Goal: Information Seeking & Learning: Find contact information

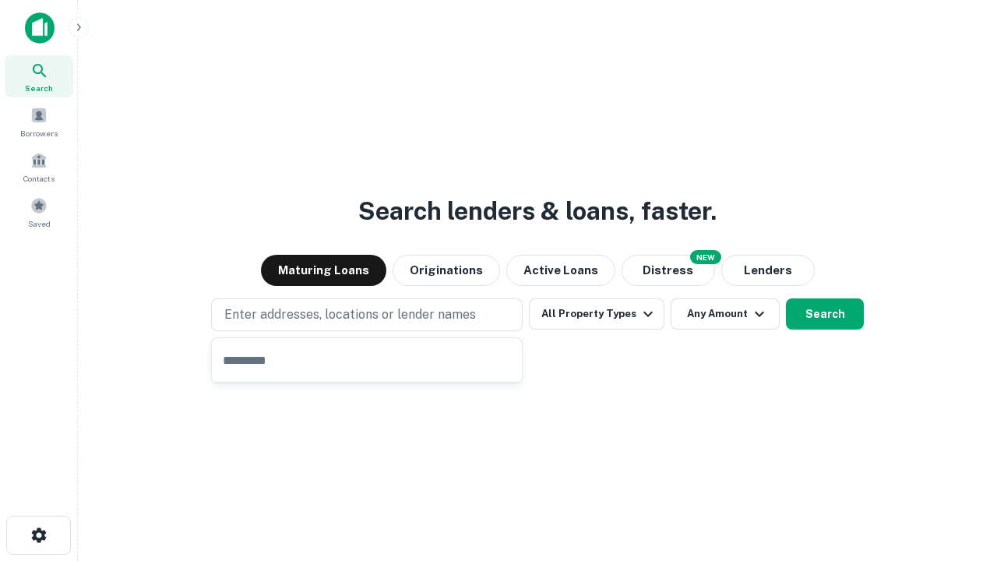
type input "**********"
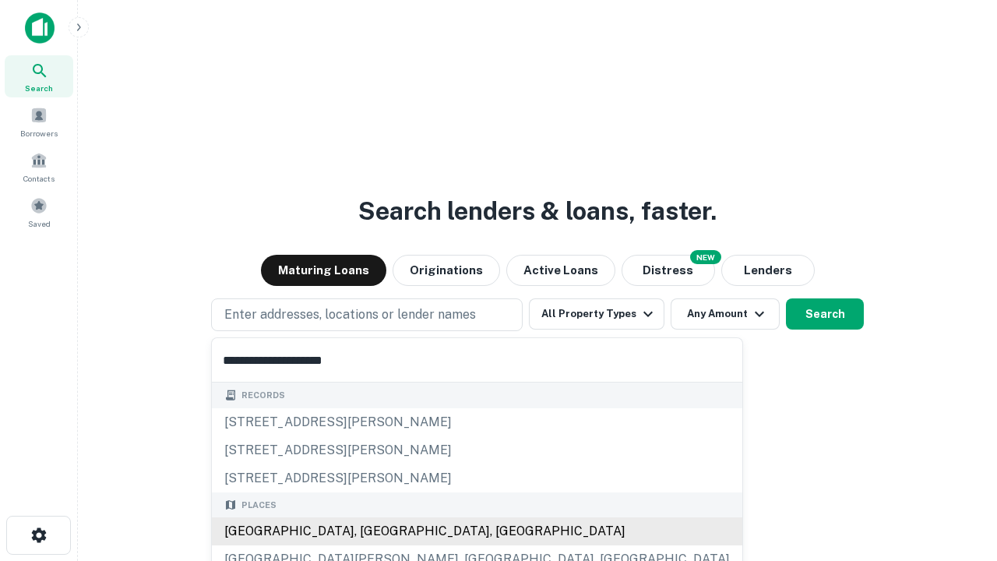
click at [372, 531] on div "[GEOGRAPHIC_DATA], [GEOGRAPHIC_DATA], [GEOGRAPHIC_DATA]" at bounding box center [477, 531] width 530 height 28
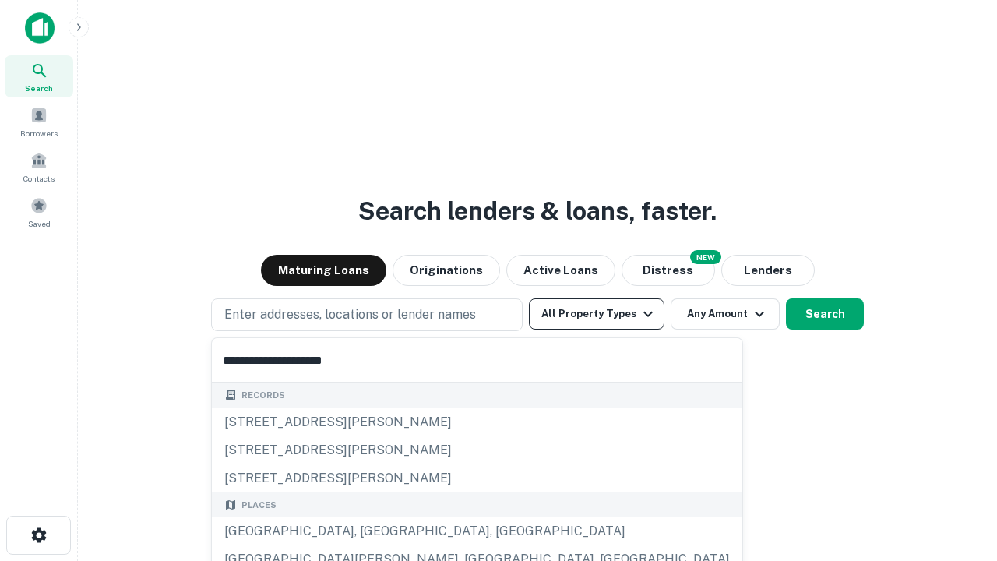
click at [597, 314] on button "All Property Types" at bounding box center [597, 313] width 136 height 31
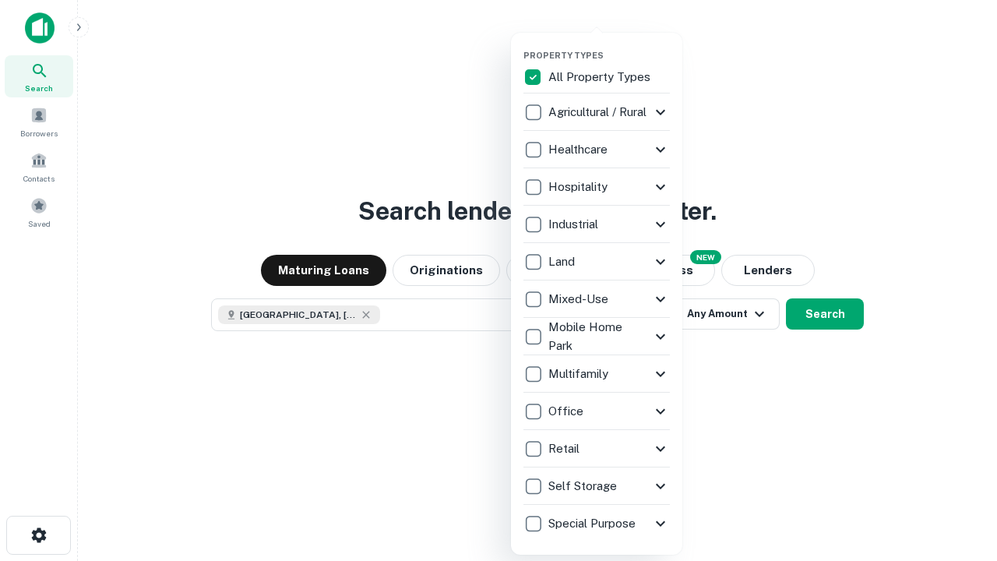
click at [609, 45] on button "button" at bounding box center [608, 45] width 171 height 1
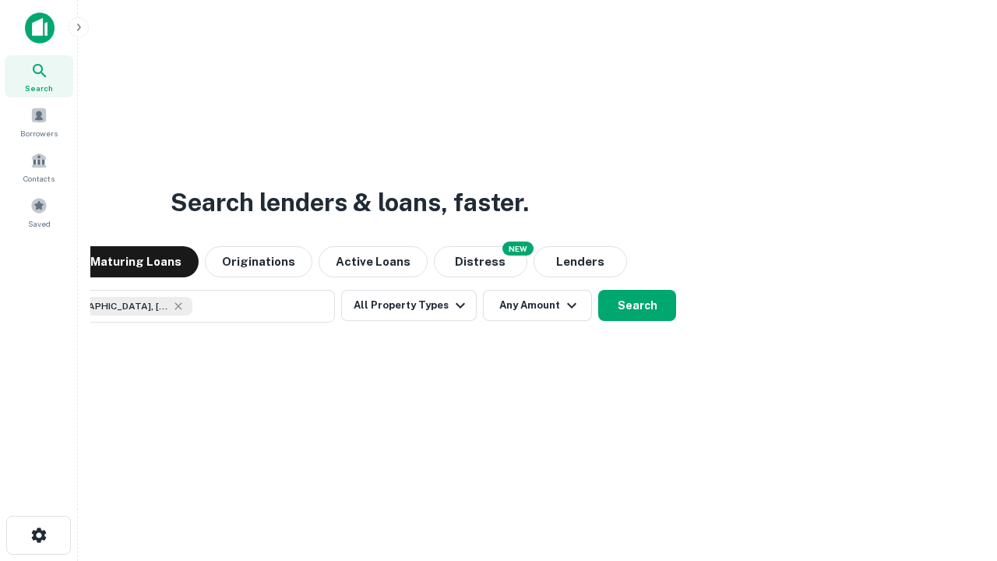
scroll to position [25, 0]
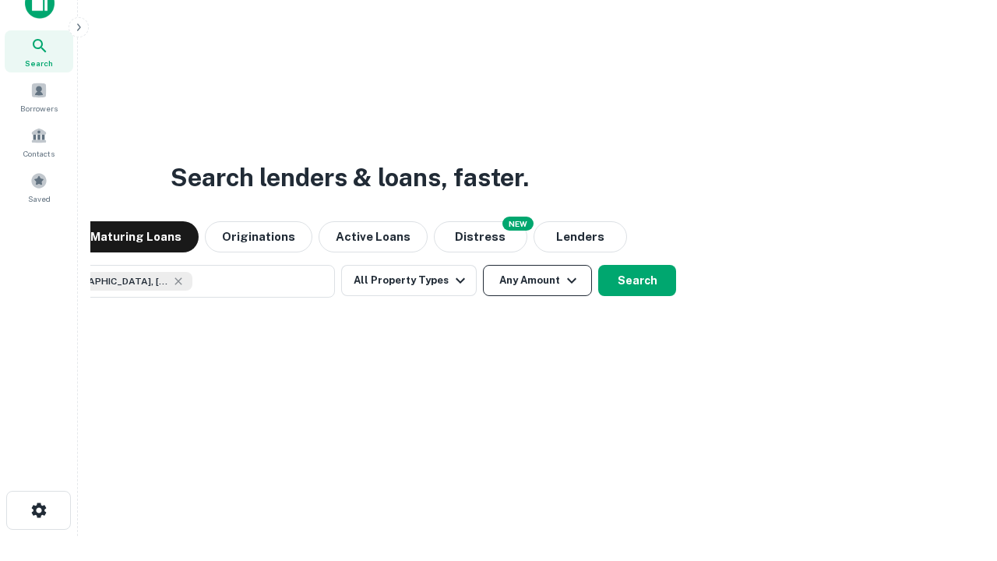
click at [483, 265] on button "Any Amount" at bounding box center [537, 280] width 109 height 31
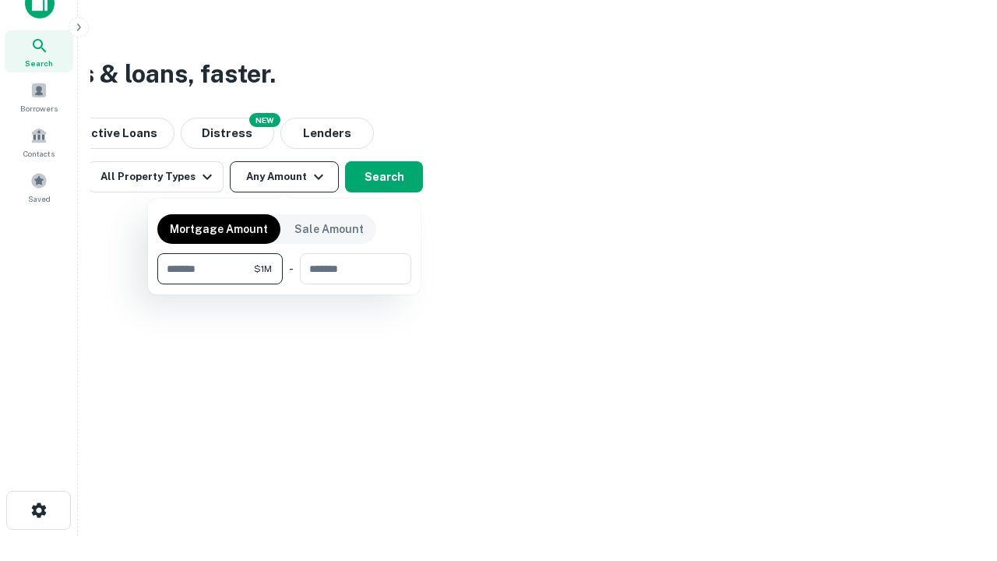
type input "*******"
click at [284, 284] on button "button" at bounding box center [284, 284] width 254 height 1
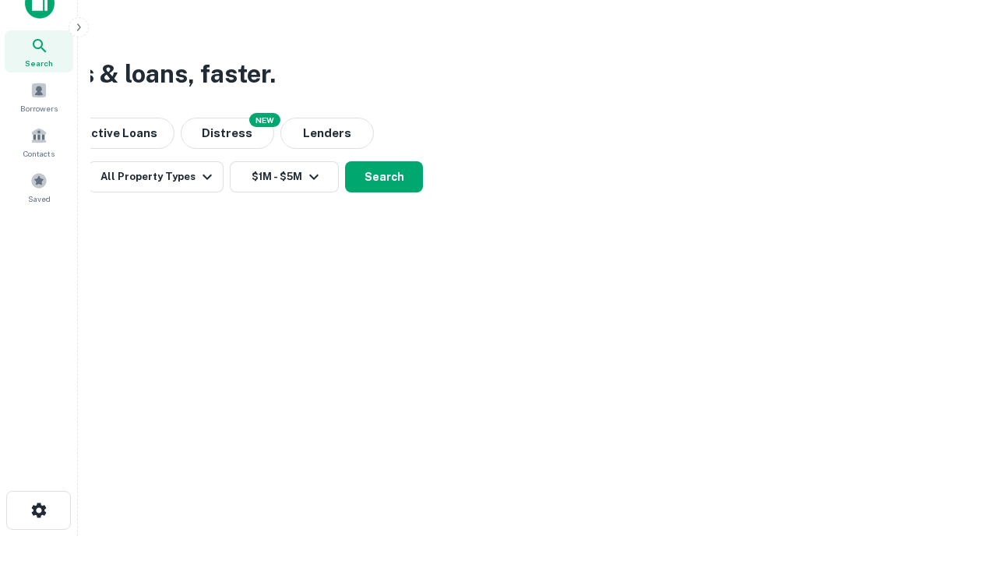
scroll to position [9, 287]
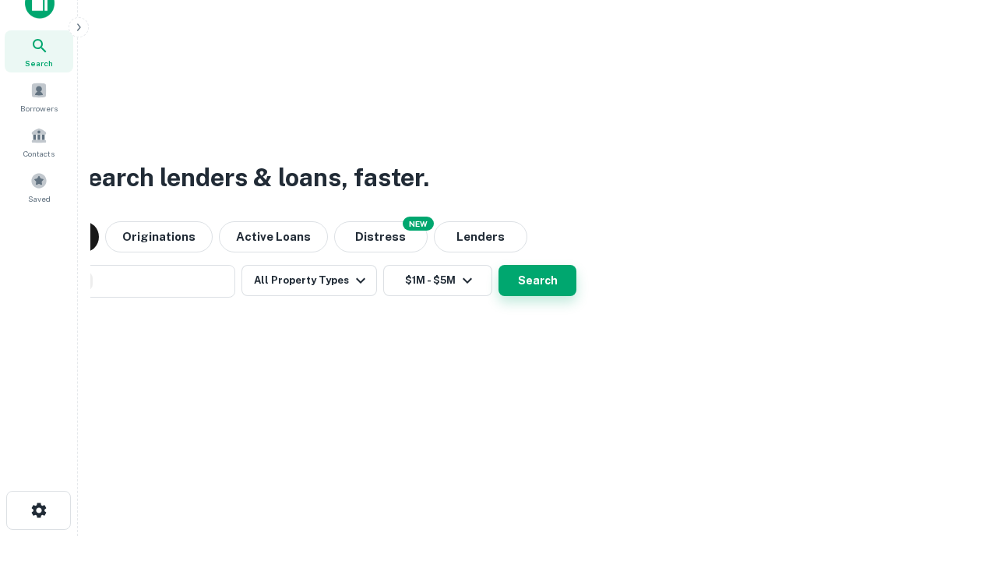
click at [498, 265] on button "Search" at bounding box center [537, 280] width 78 height 31
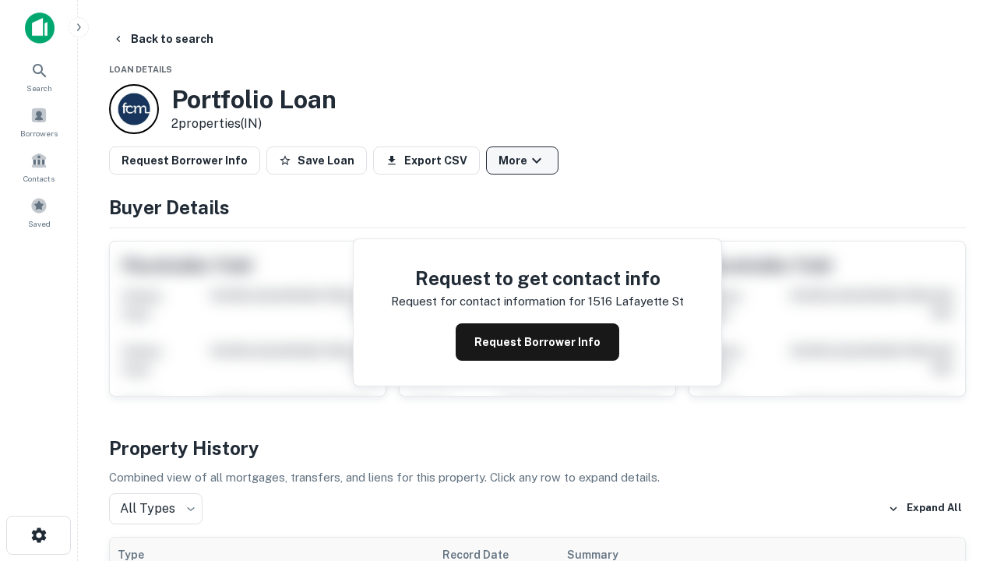
click at [522, 160] on button "More" at bounding box center [522, 160] width 72 height 28
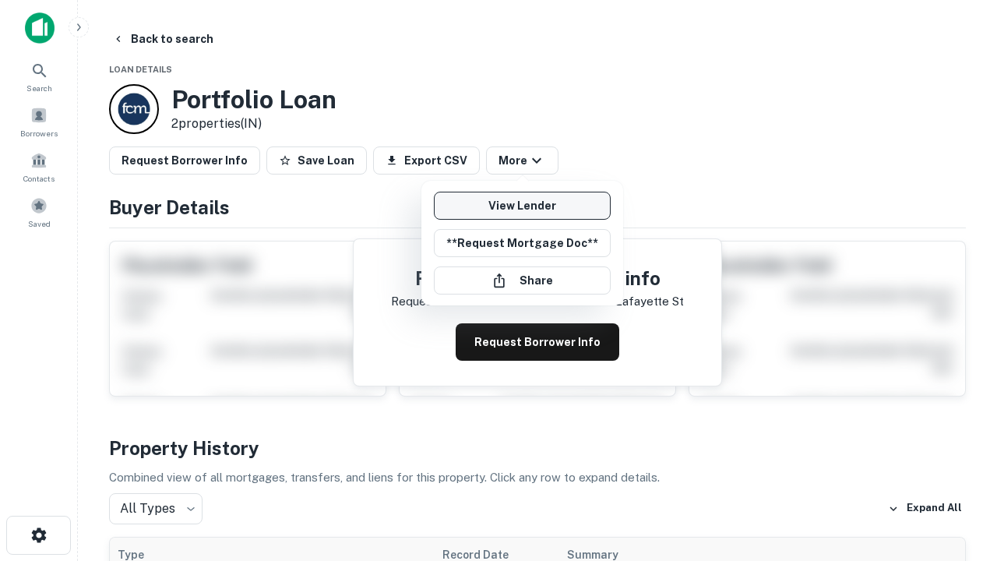
click at [522, 206] on link "View Lender" at bounding box center [522, 206] width 177 height 28
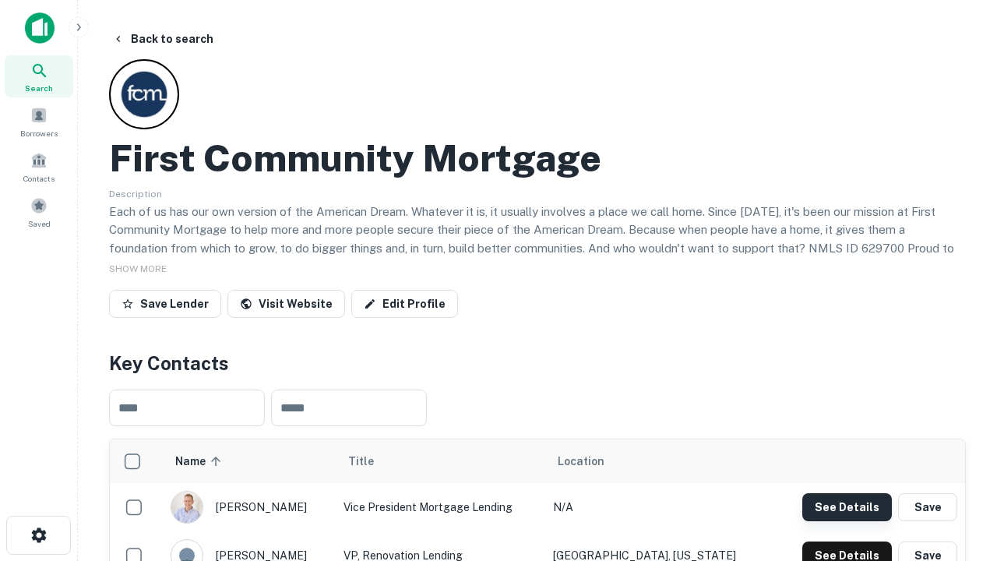
click at [847, 506] on button "See Details" at bounding box center [847, 507] width 90 height 28
click at [38, 535] on icon "button" at bounding box center [39, 535] width 19 height 19
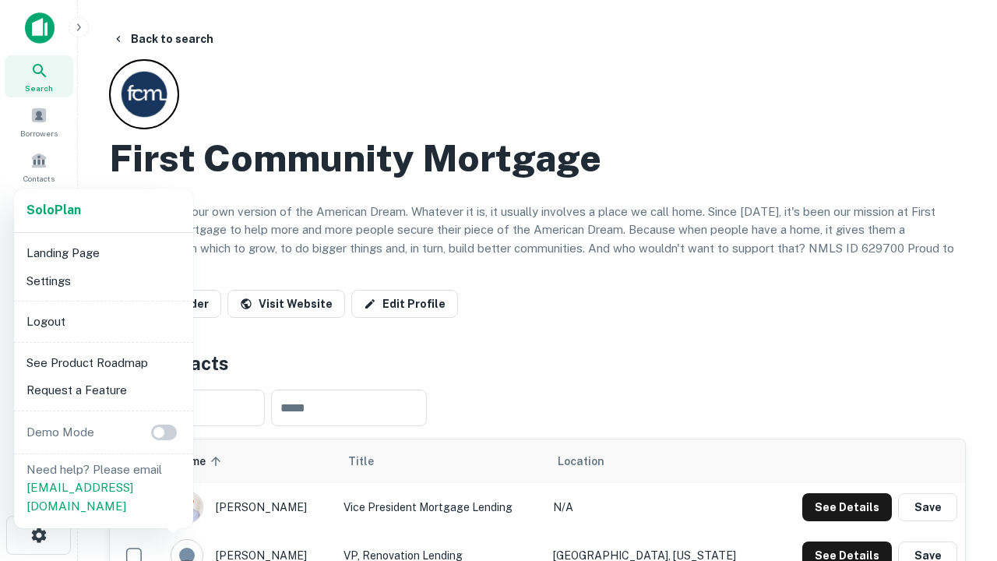
click at [103, 321] on li "Logout" at bounding box center [103, 322] width 167 height 28
